Goal: Complete application form

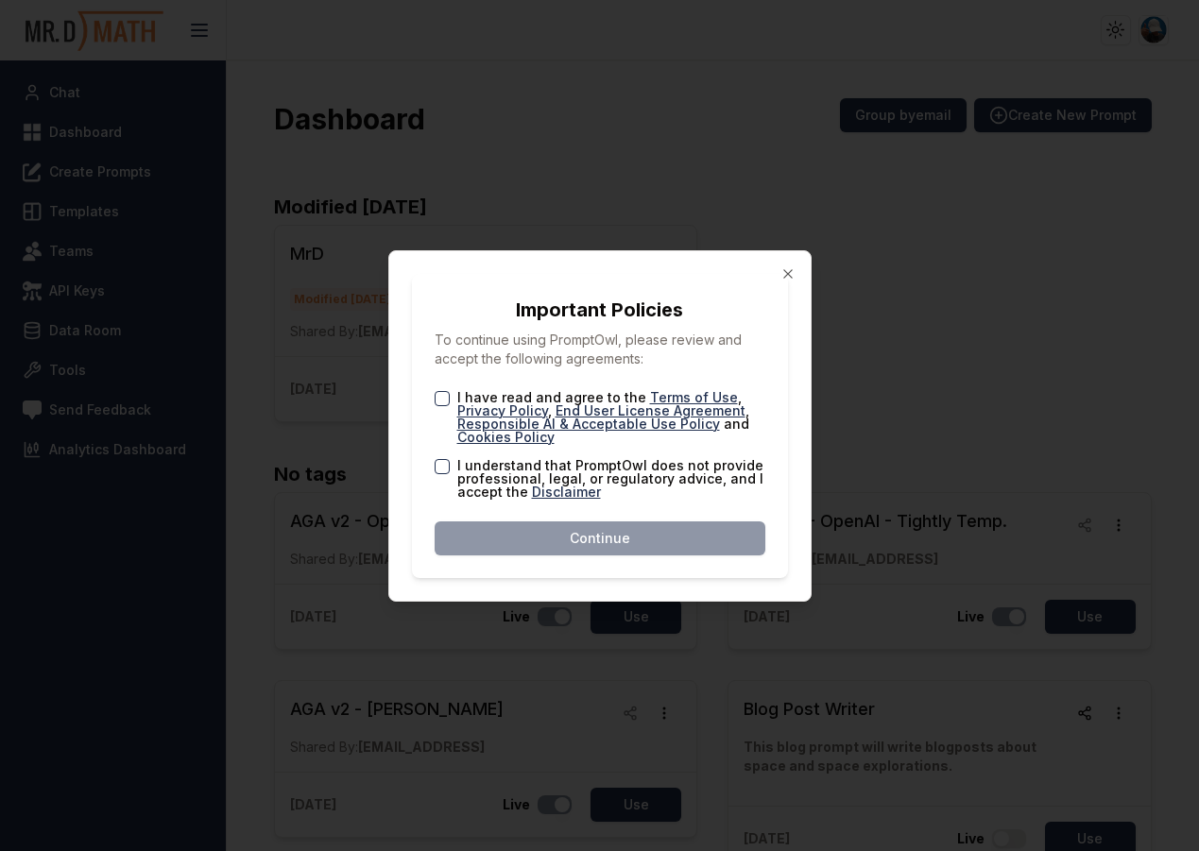
type button "on"
click at [440, 393] on button "on" at bounding box center [442, 398] width 15 height 15
click at [445, 463] on button "I understand that PromptOwl does not provide professional, legal, or regulatory…" at bounding box center [442, 466] width 15 height 15
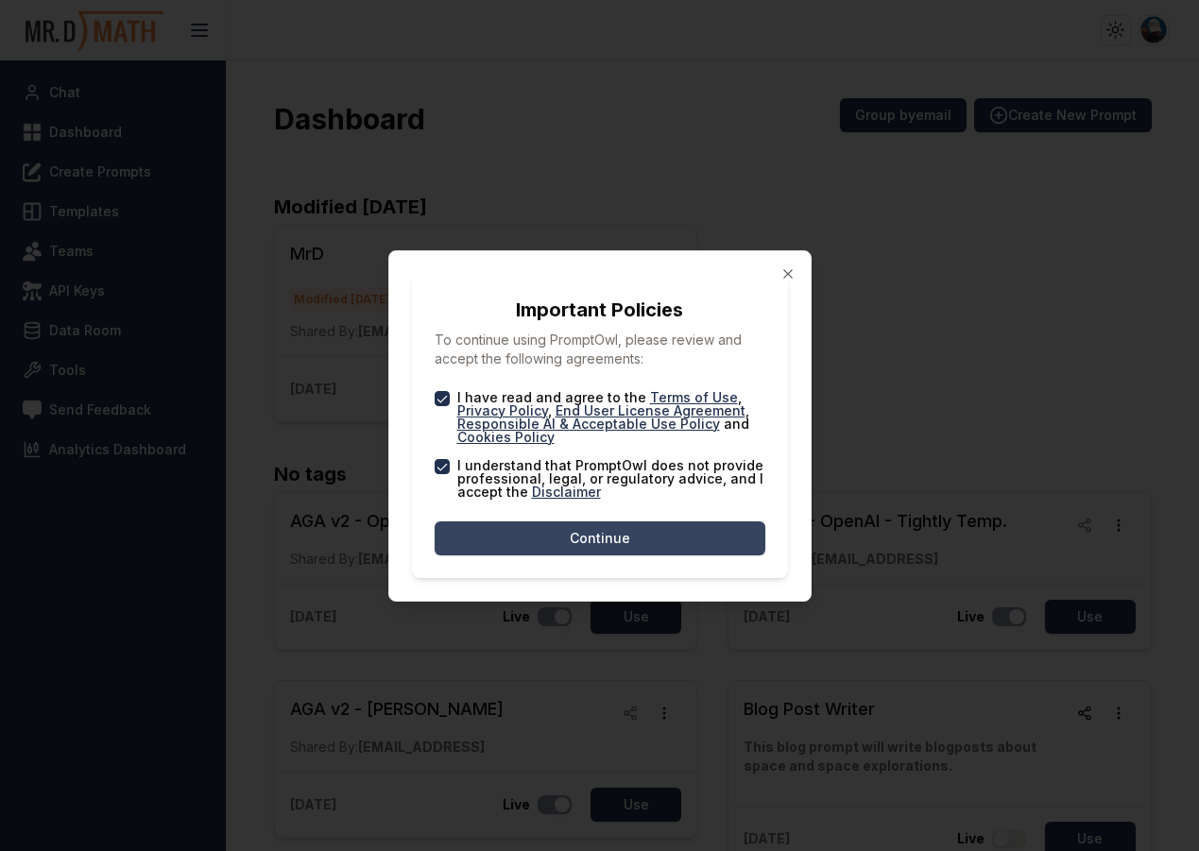
click at [562, 532] on button "Continue" at bounding box center [600, 539] width 331 height 34
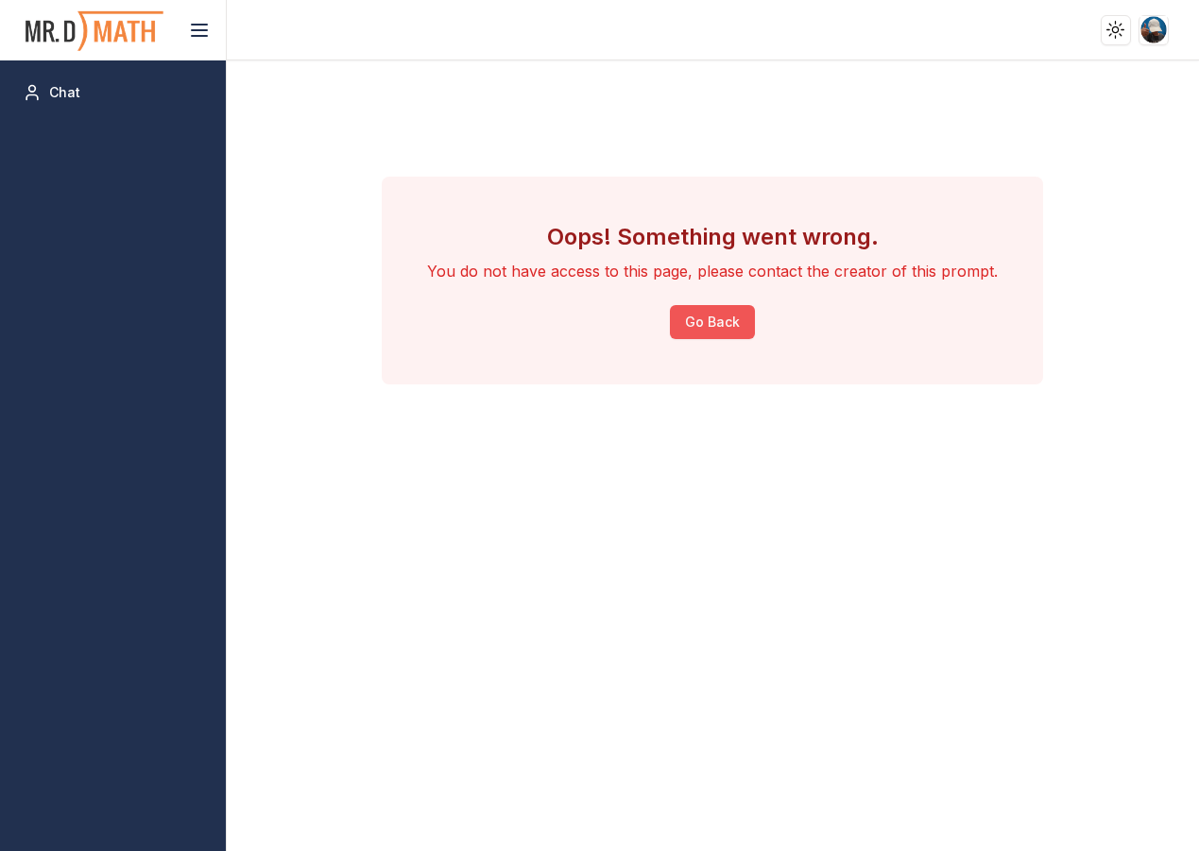
click at [704, 322] on button "Go Back" at bounding box center [712, 322] width 85 height 34
click at [1152, 27] on html "Toggle theme Toggle user menu Chat Oops! Something went wrong. You do not have …" at bounding box center [599, 425] width 1199 height 851
click at [1098, 289] on html "Toggle theme Toggle user menu Chat Oops! Something went wrong. You do not have …" at bounding box center [599, 425] width 1199 height 851
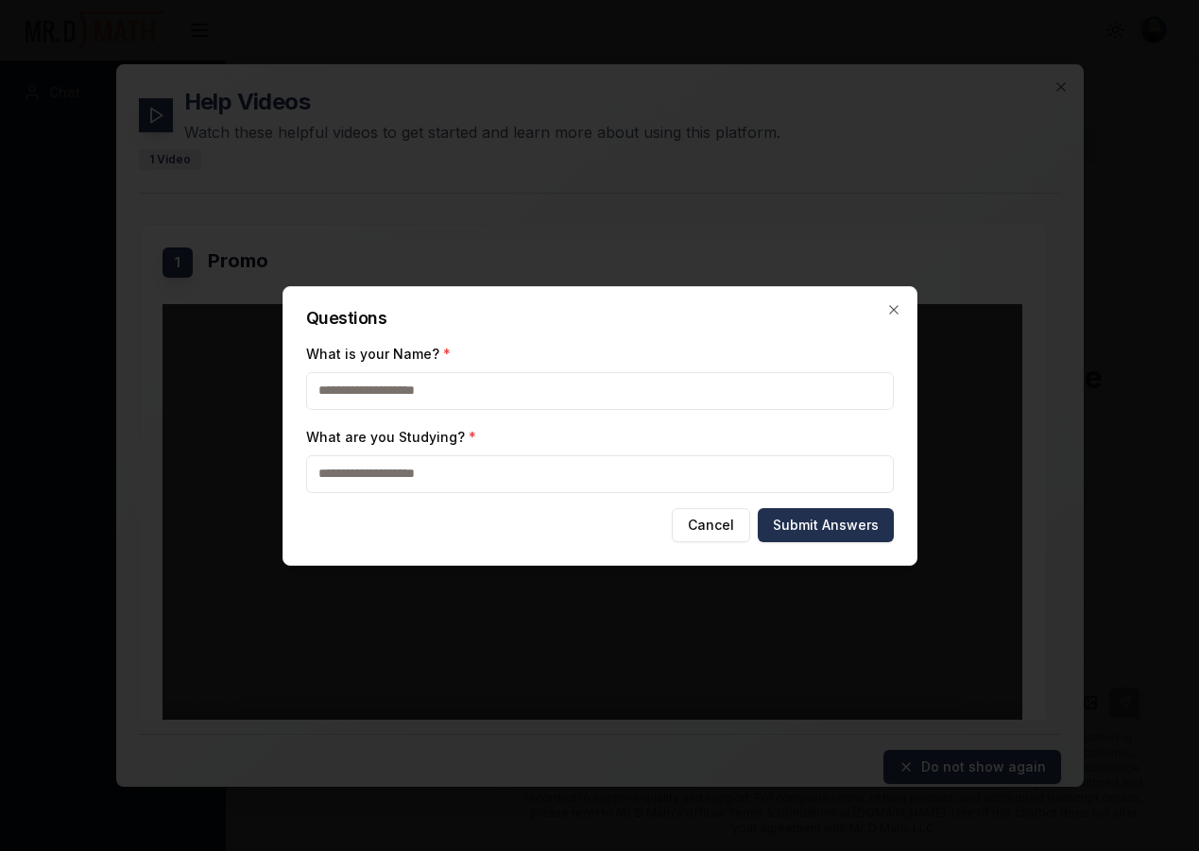
click at [516, 395] on input "What is your Name? *" at bounding box center [600, 391] width 588 height 38
type input "********"
click at [501, 473] on input "What are you Studying? *" at bounding box center [600, 474] width 588 height 38
type input "*******"
click at [815, 515] on button "Submit Answers" at bounding box center [826, 525] width 136 height 34
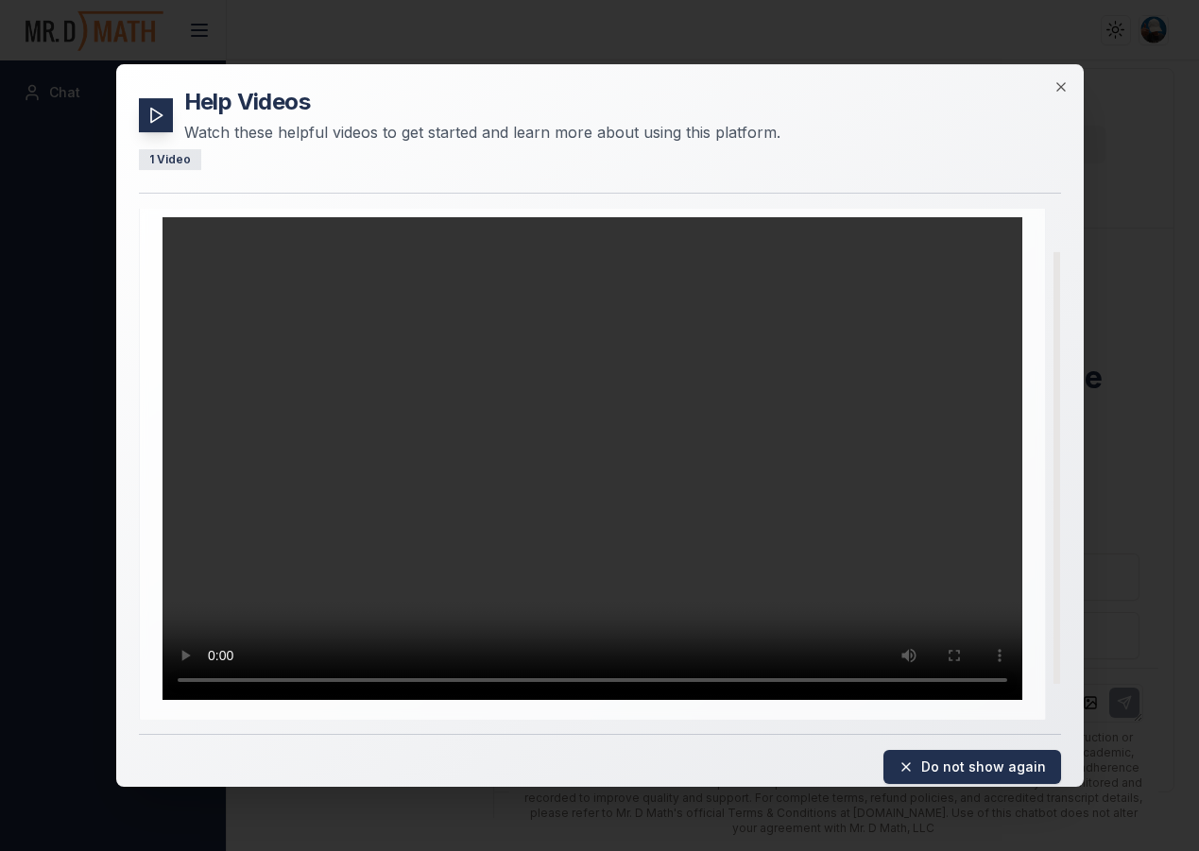
scroll to position [92, 0]
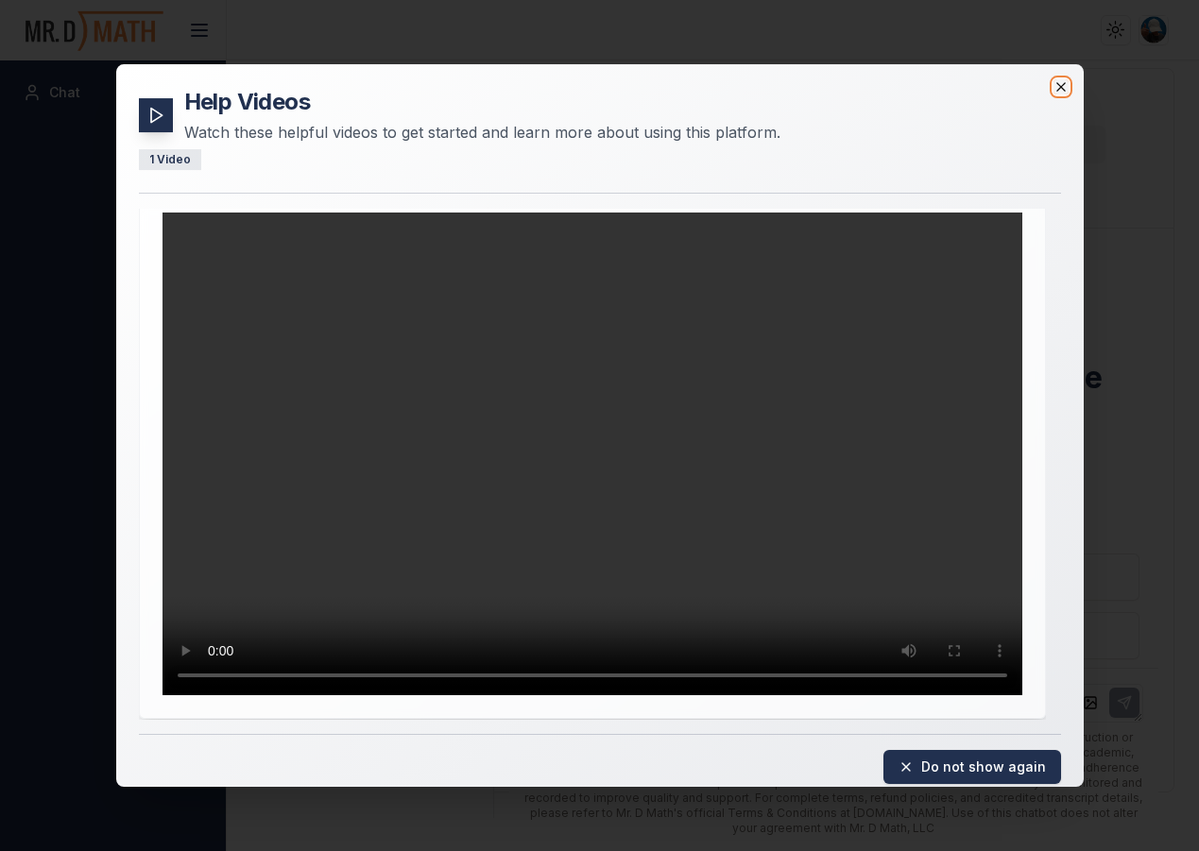
click at [1057, 85] on icon "button" at bounding box center [1060, 86] width 15 height 15
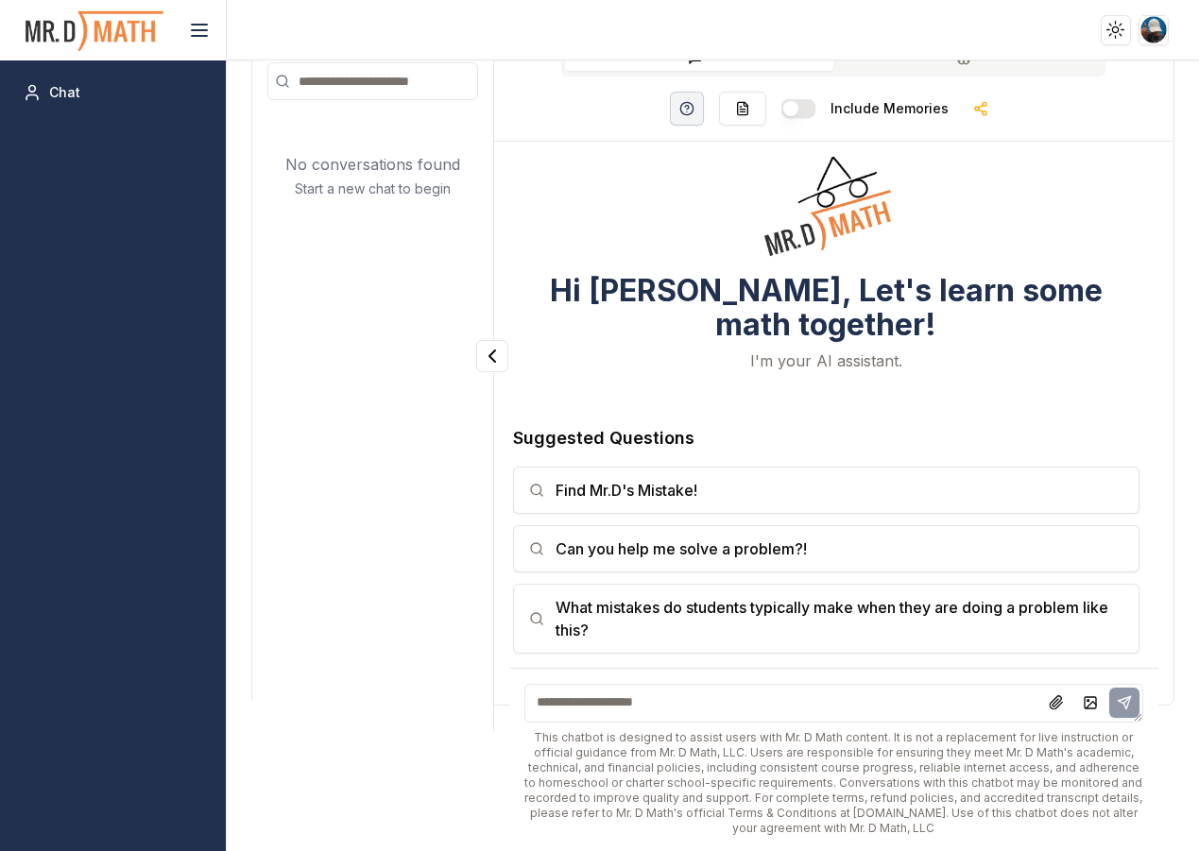
scroll to position [0, 0]
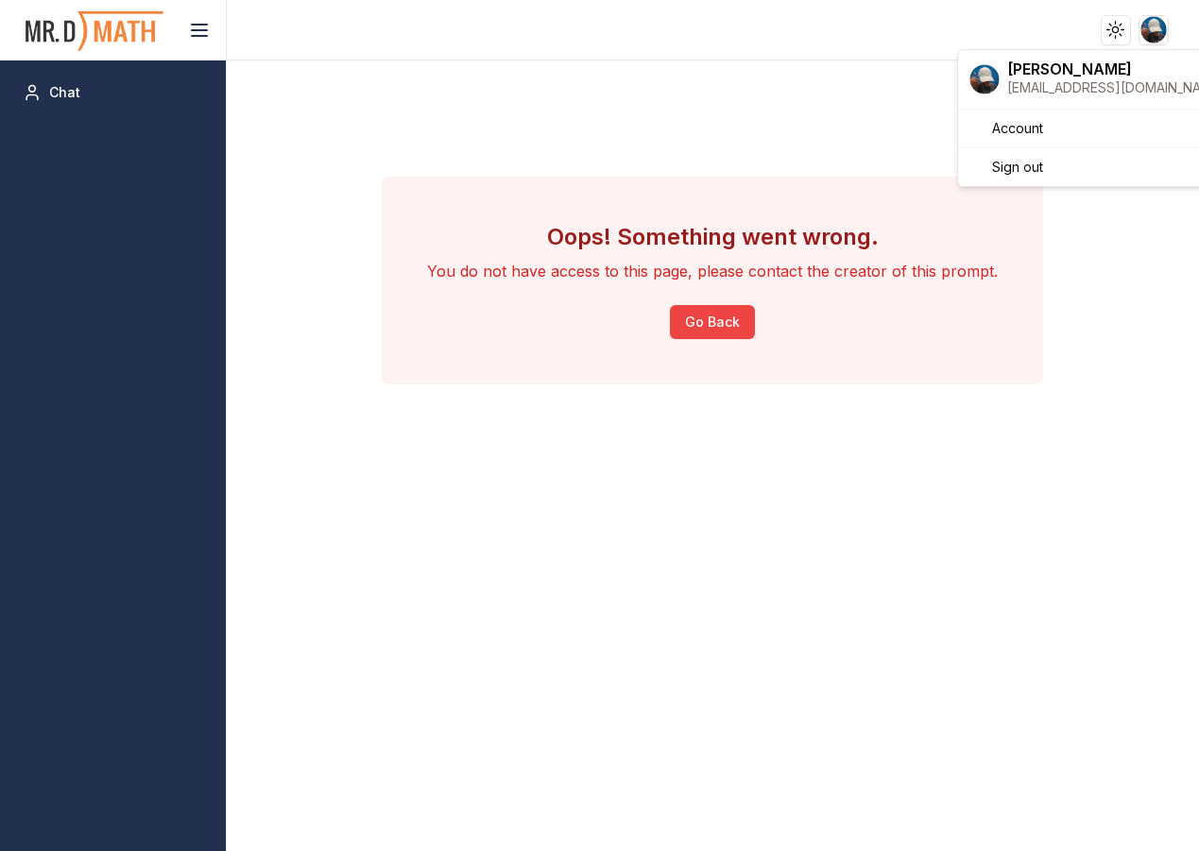
click at [1147, 26] on html "Toggle theme Toggle user menu Chat Oops! Something went wrong. You do not have …" at bounding box center [599, 425] width 1199 height 851
click at [1039, 166] on span "Sign out" at bounding box center [1017, 167] width 51 height 19
